Goal: Task Accomplishment & Management: Manage account settings

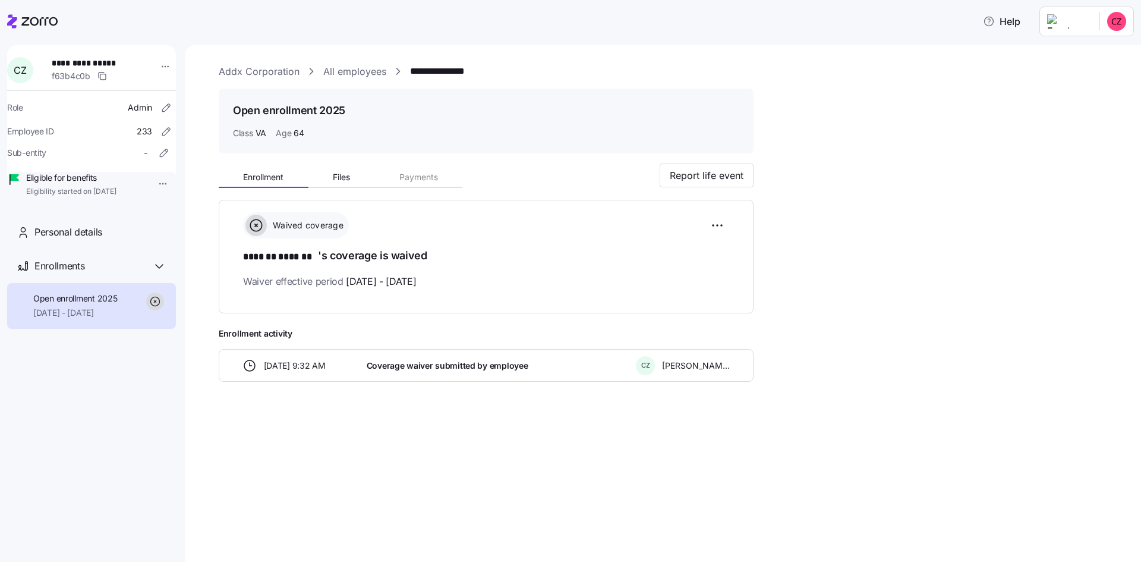
click at [344, 74] on link "All employees" at bounding box center [354, 71] width 63 height 15
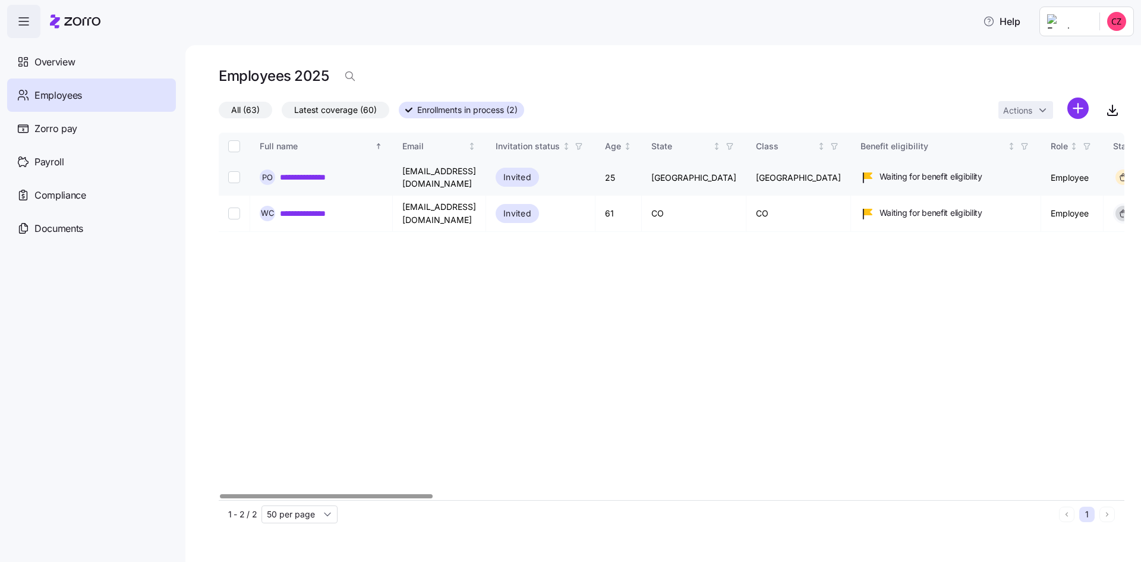
click at [288, 175] on link "**********" at bounding box center [315, 177] width 70 height 12
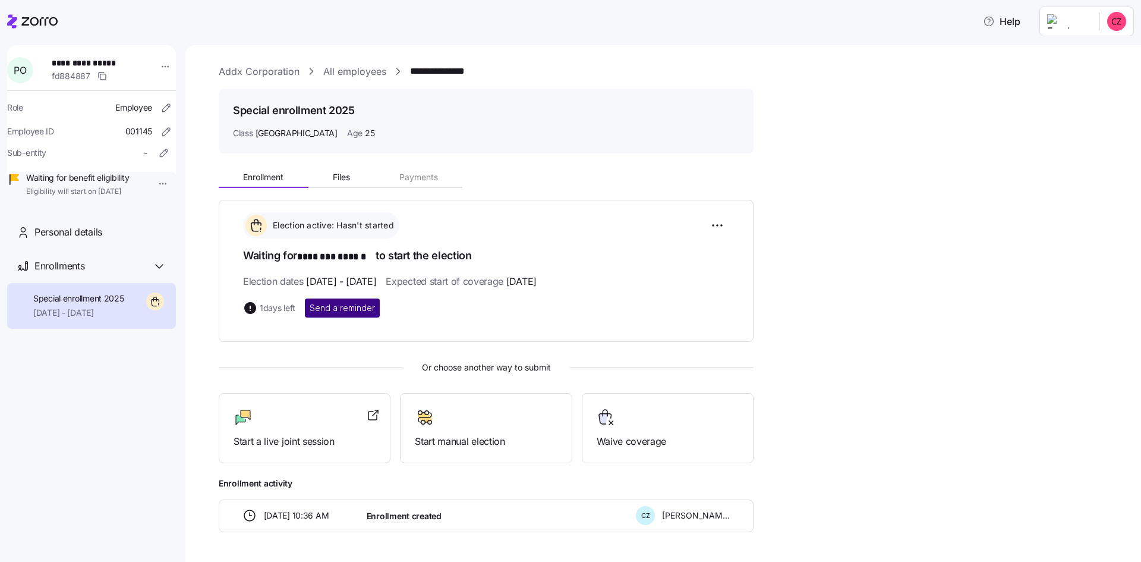
click at [361, 307] on span "Send a reminder" at bounding box center [342, 308] width 65 height 12
